Goal: Find specific page/section: Find specific page/section

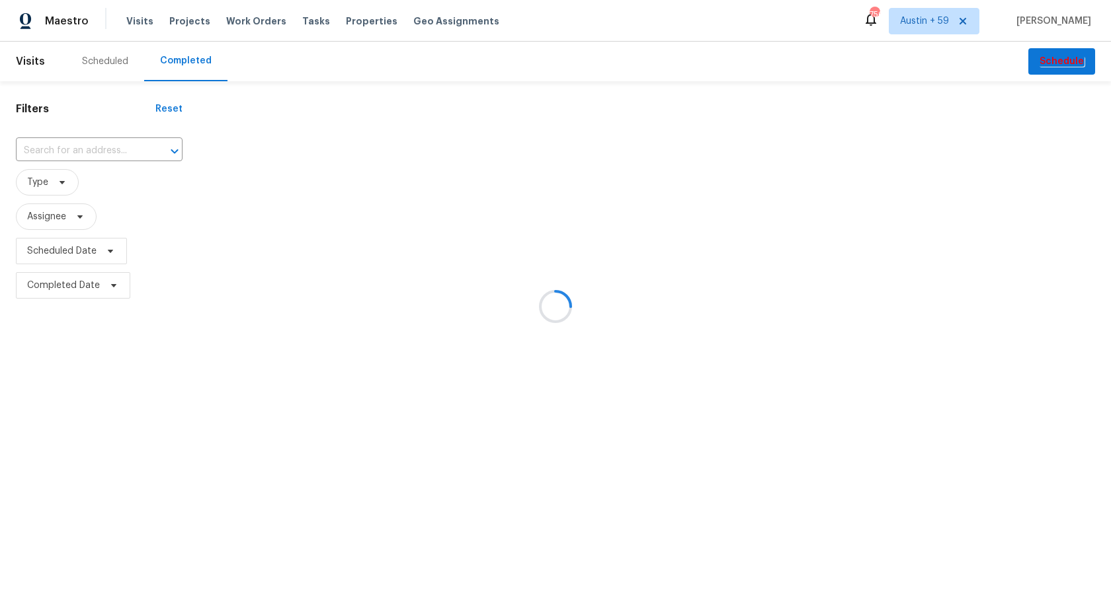
click at [117, 142] on div at bounding box center [555, 306] width 1111 height 613
click at [117, 147] on div at bounding box center [555, 306] width 1111 height 613
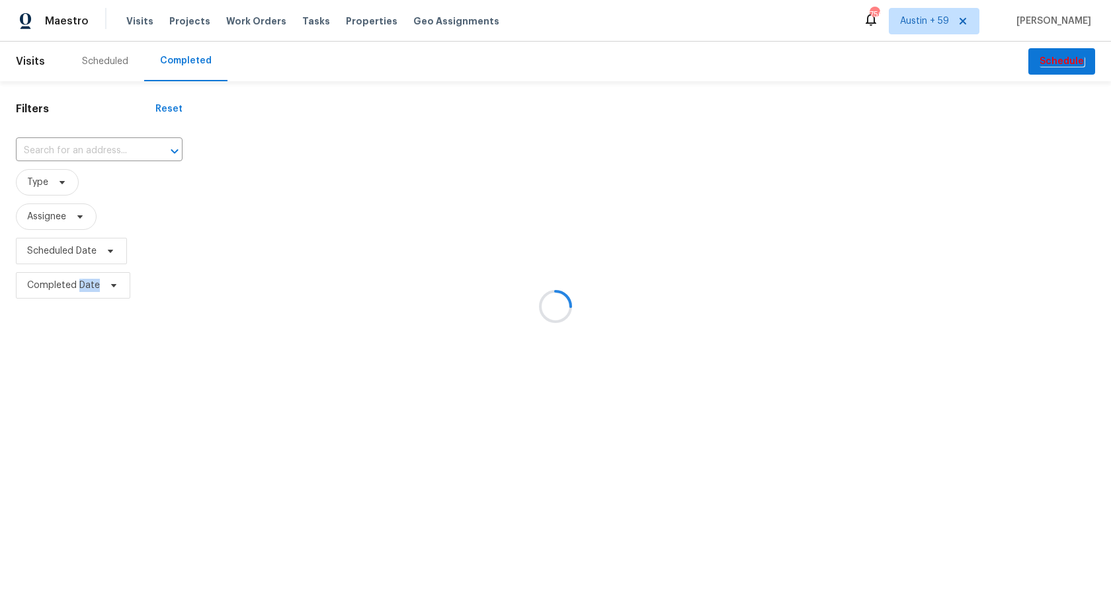
click at [117, 147] on div at bounding box center [555, 306] width 1111 height 613
click at [167, 147] on icon "Open" at bounding box center [175, 151] width 16 height 16
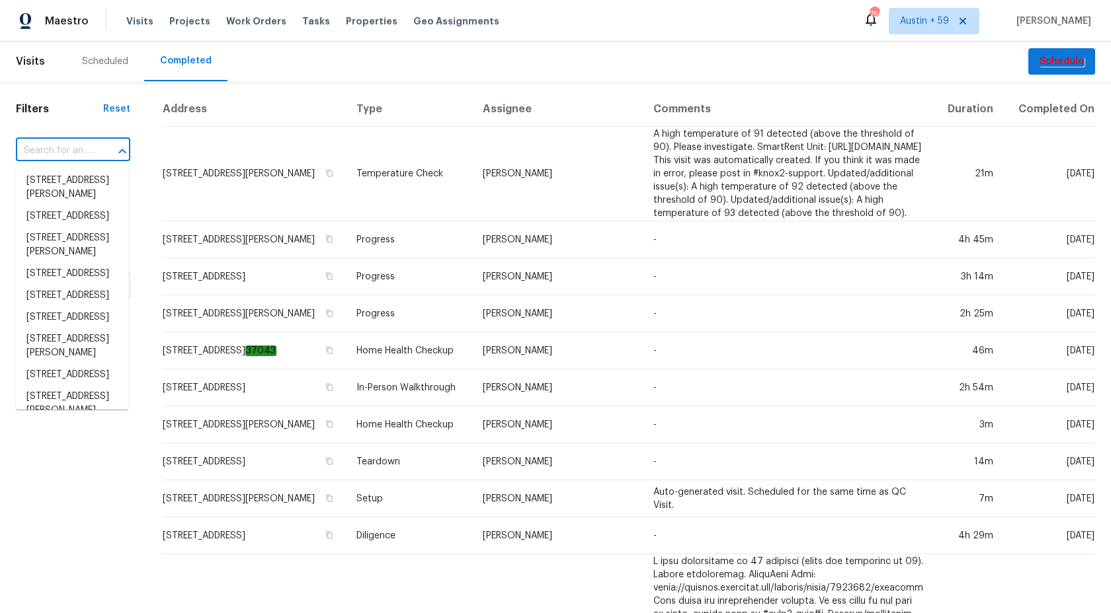
paste input "[STREET_ADDRESS][PERSON_NAME]"
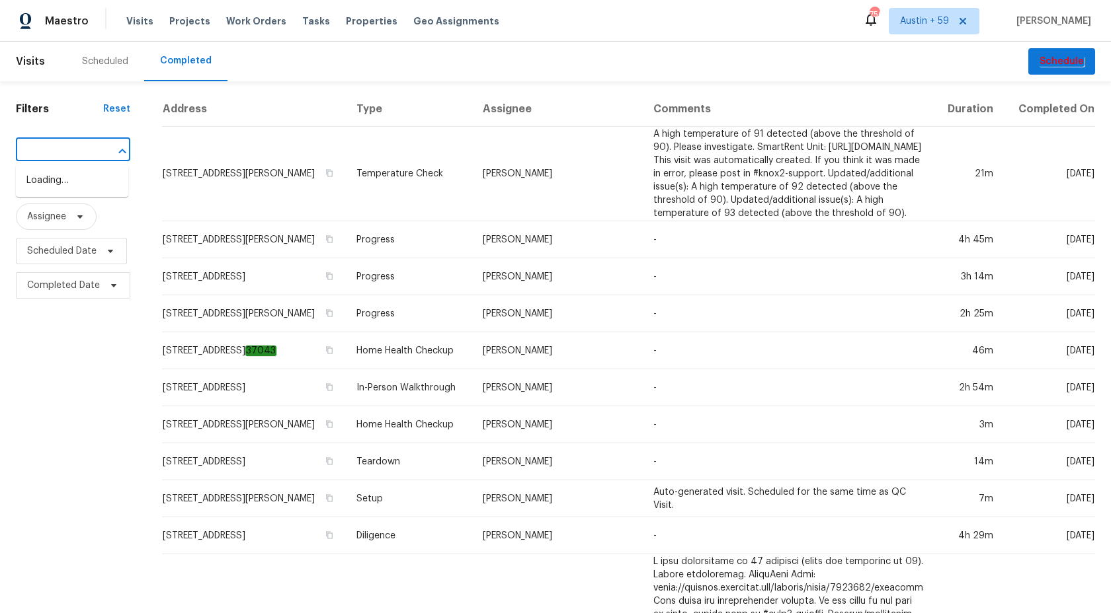
type input "[STREET_ADDRESS][PERSON_NAME]"
click at [78, 201] on li "[STREET_ADDRESS][PERSON_NAME]" at bounding box center [72, 188] width 112 height 36
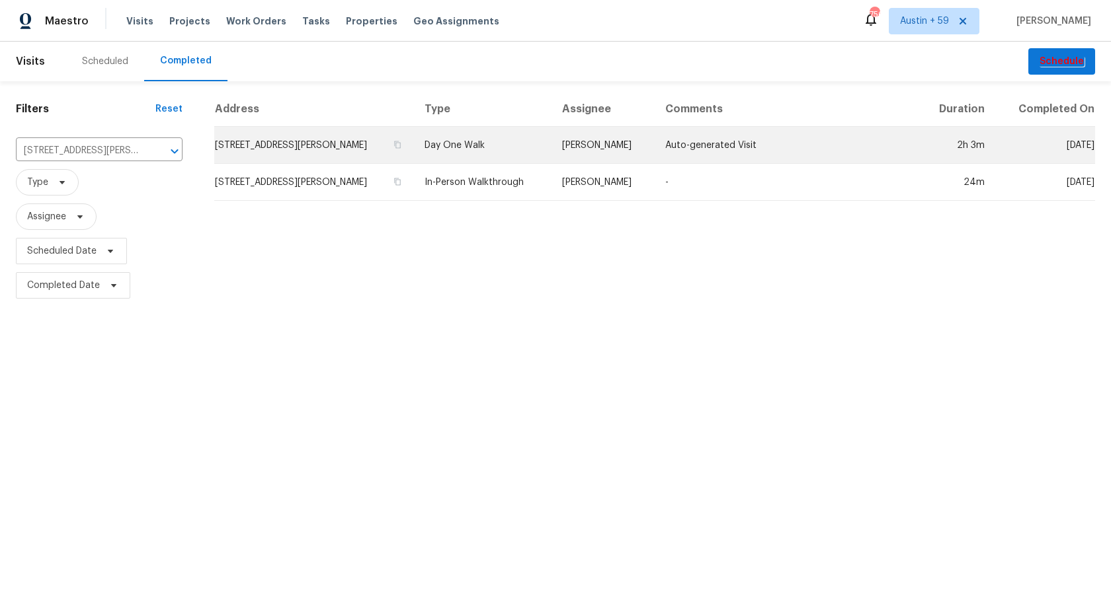
click at [467, 146] on td "Day One Walk" at bounding box center [483, 145] width 138 height 37
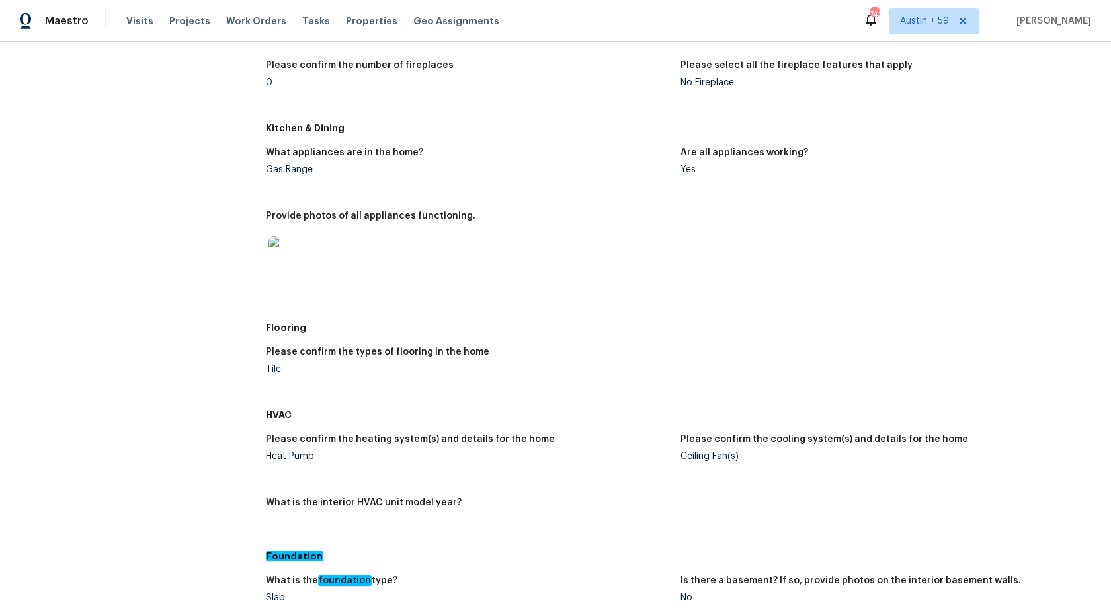
scroll to position [1185, 0]
